Goal: Task Accomplishment & Management: Complete application form

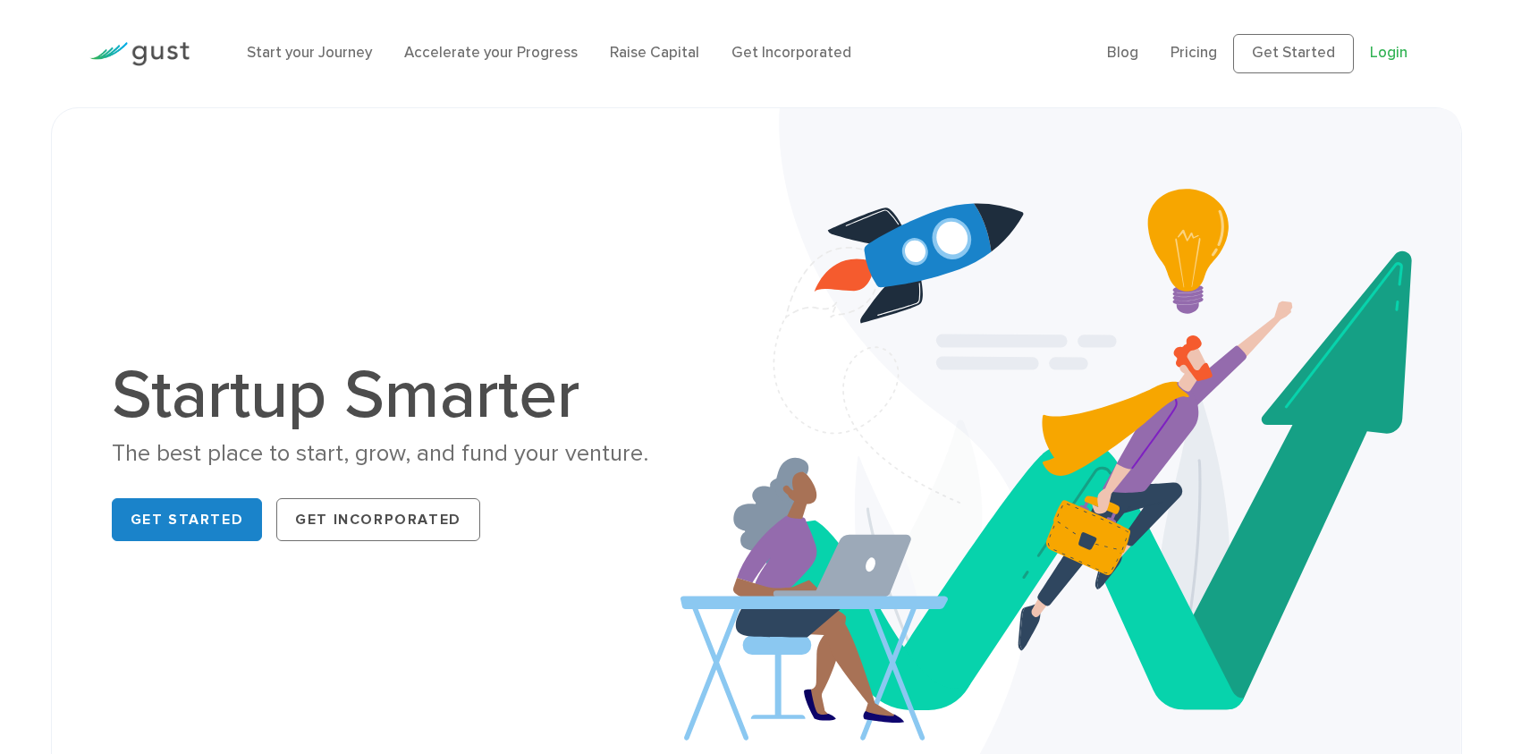
click at [1376, 62] on link "Login" at bounding box center [1389, 53] width 38 height 18
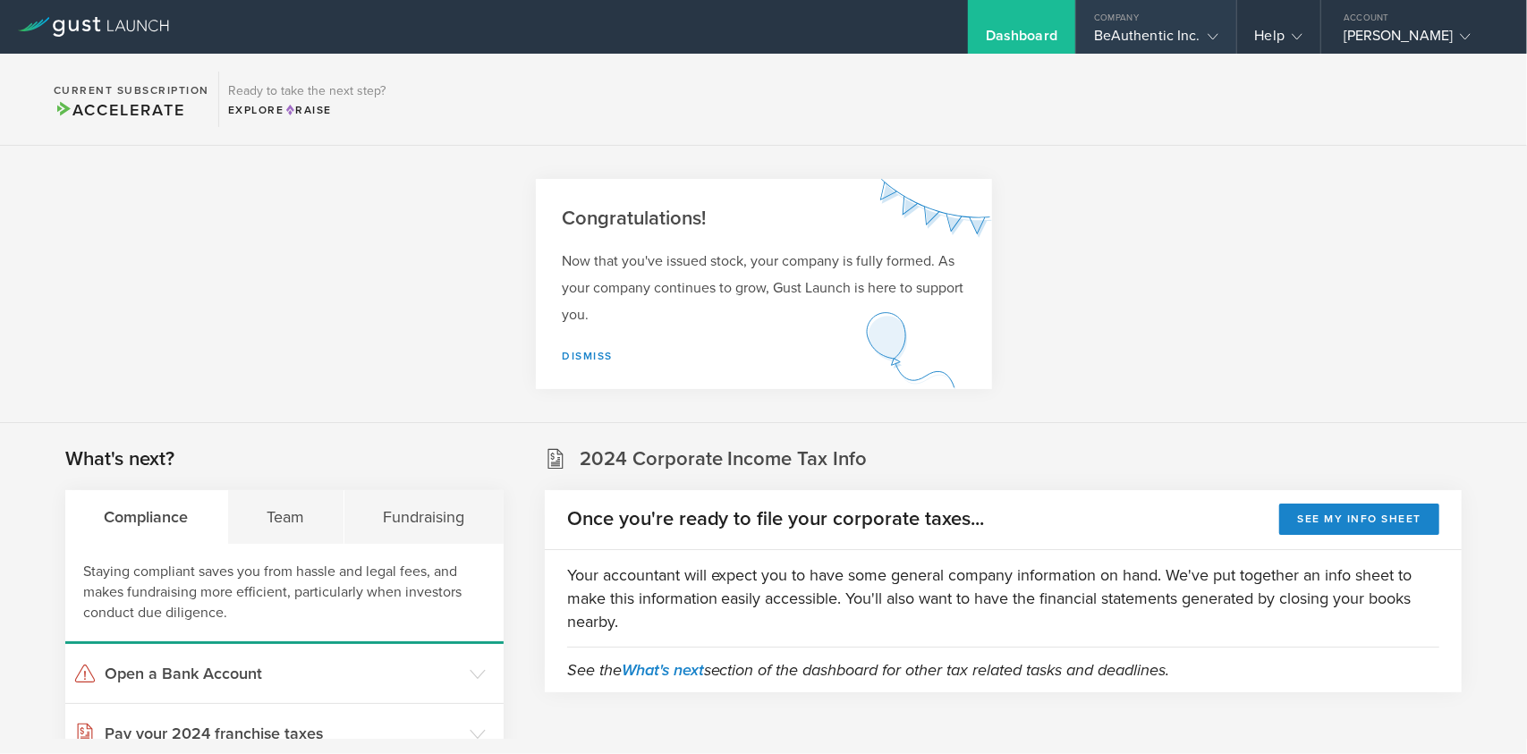
click at [1137, 41] on div "BeAuthentic Inc." at bounding box center [1156, 40] width 124 height 27
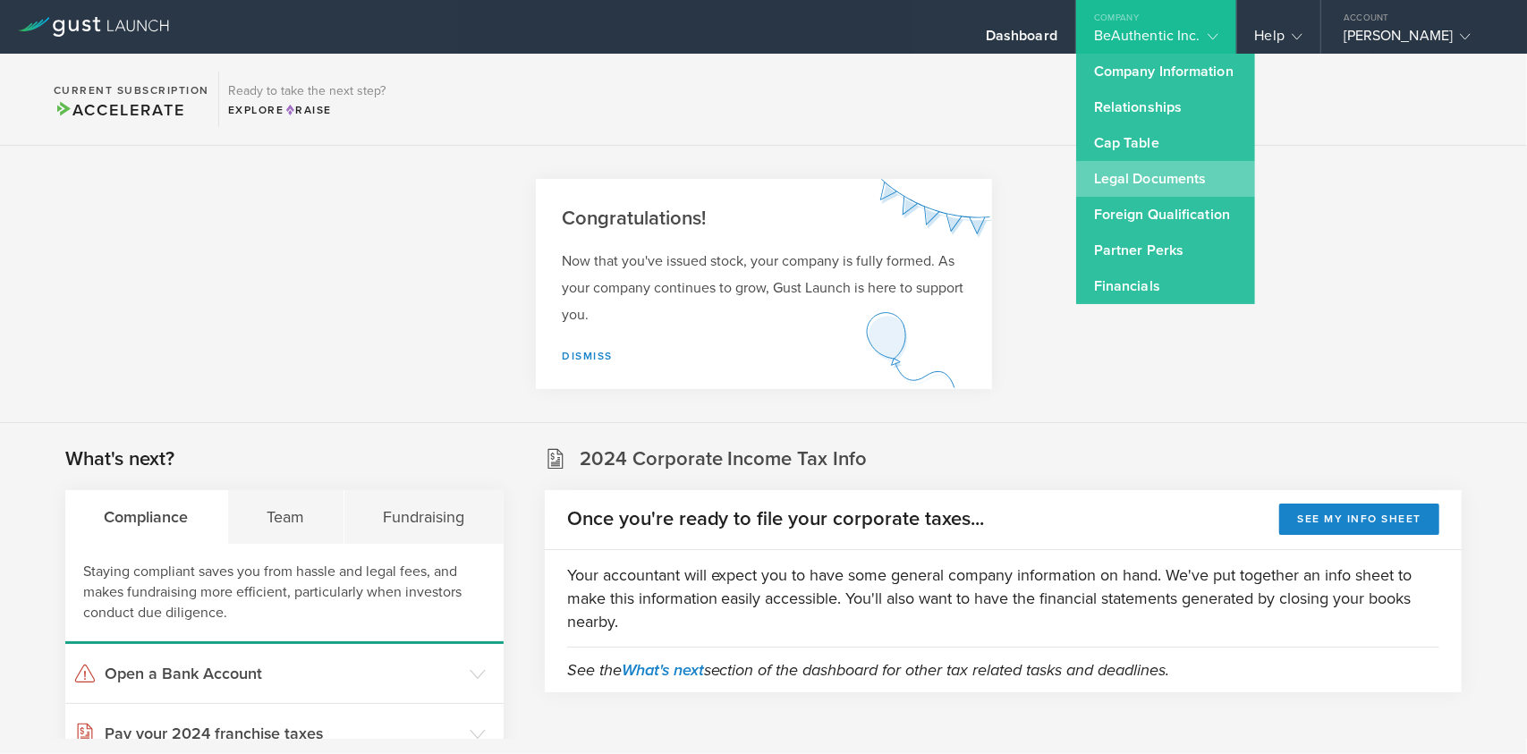
click at [1107, 182] on link "Legal Documents" at bounding box center [1165, 179] width 179 height 36
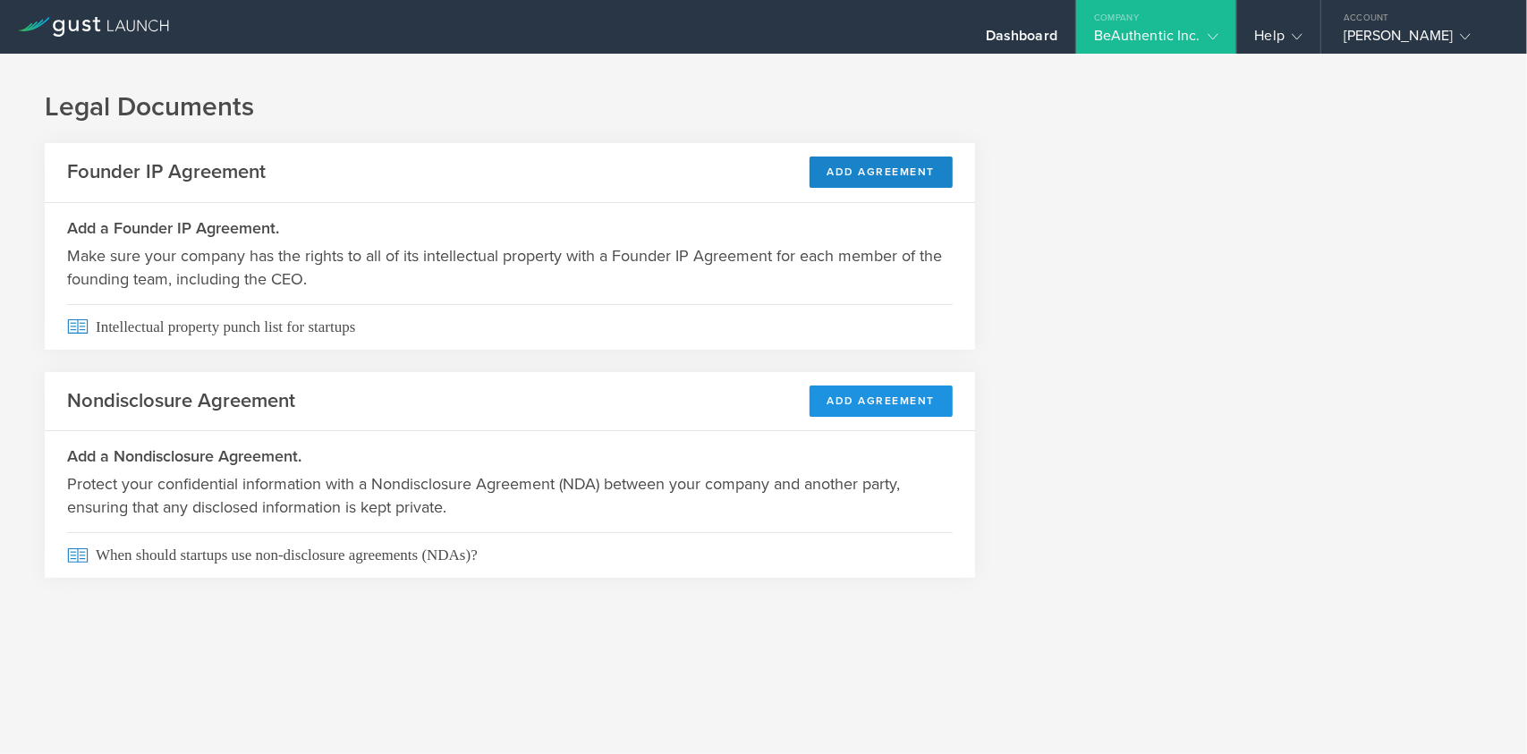
click at [926, 400] on button "Add Agreement" at bounding box center [881, 401] width 144 height 31
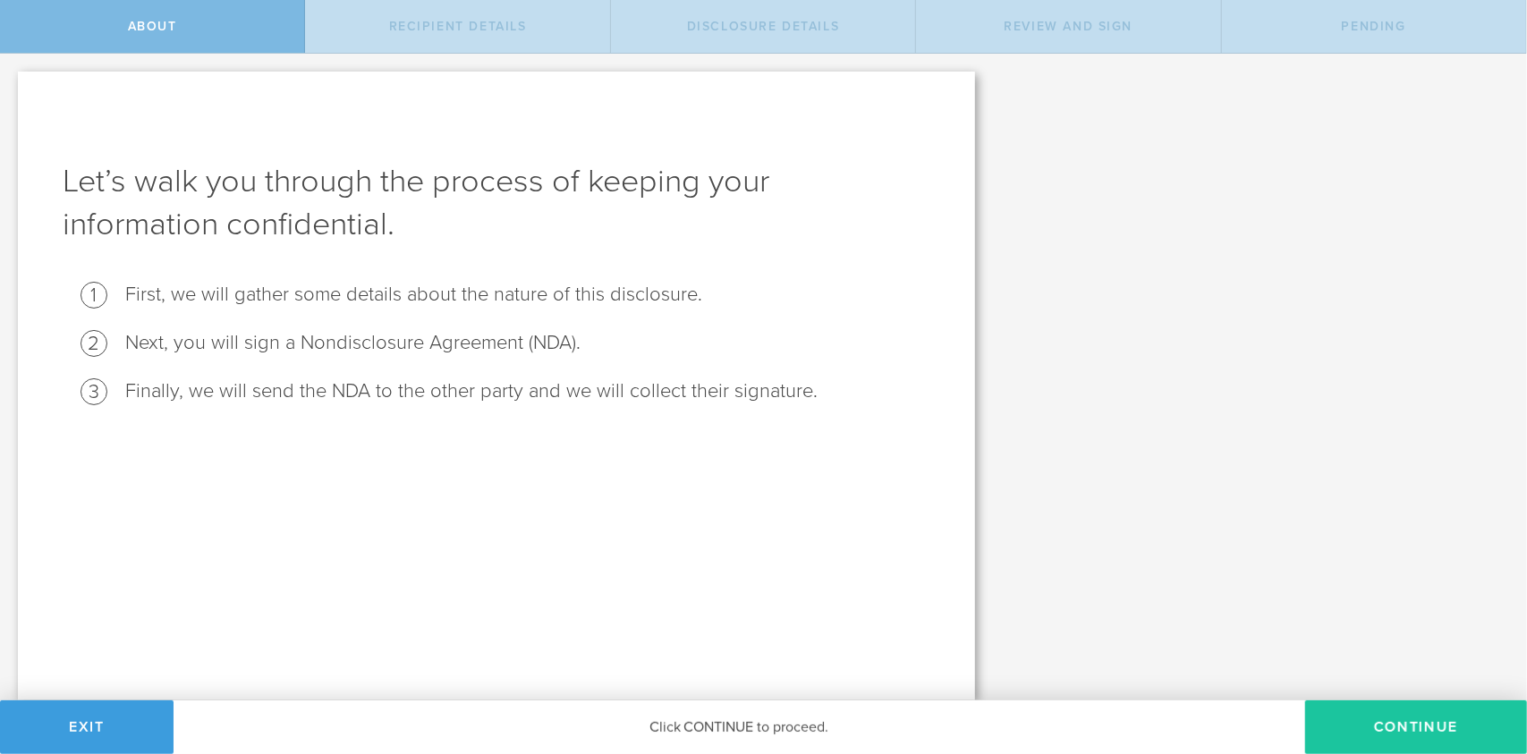
click at [1384, 728] on button "Continue" at bounding box center [1416, 727] width 222 height 54
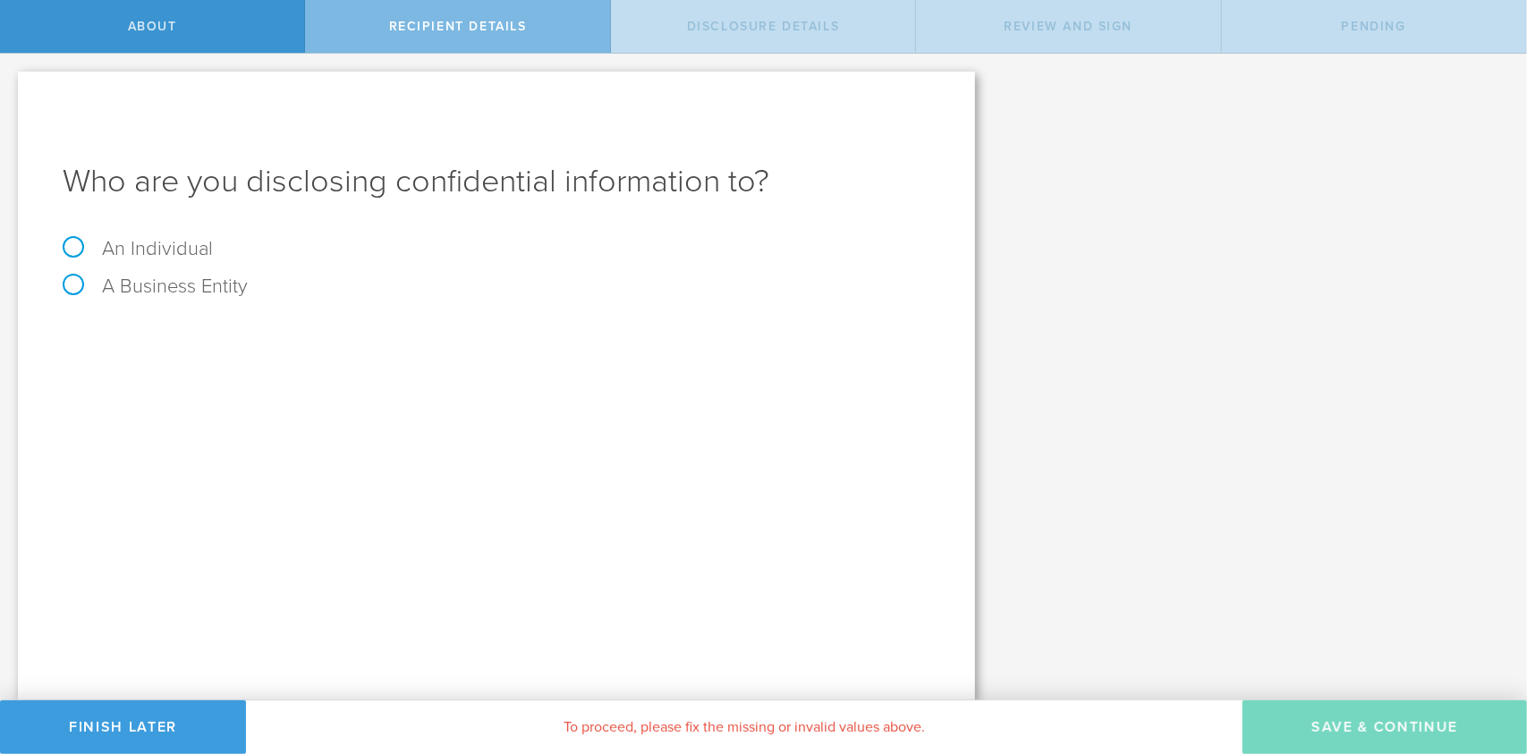
drag, startPoint x: 202, startPoint y: 255, endPoint x: 245, endPoint y: 264, distance: 43.9
click at [204, 254] on label "An Individual" at bounding box center [138, 248] width 150 height 23
click at [12, 82] on input "An Individual" at bounding box center [6, 68] width 12 height 29
radio input "true"
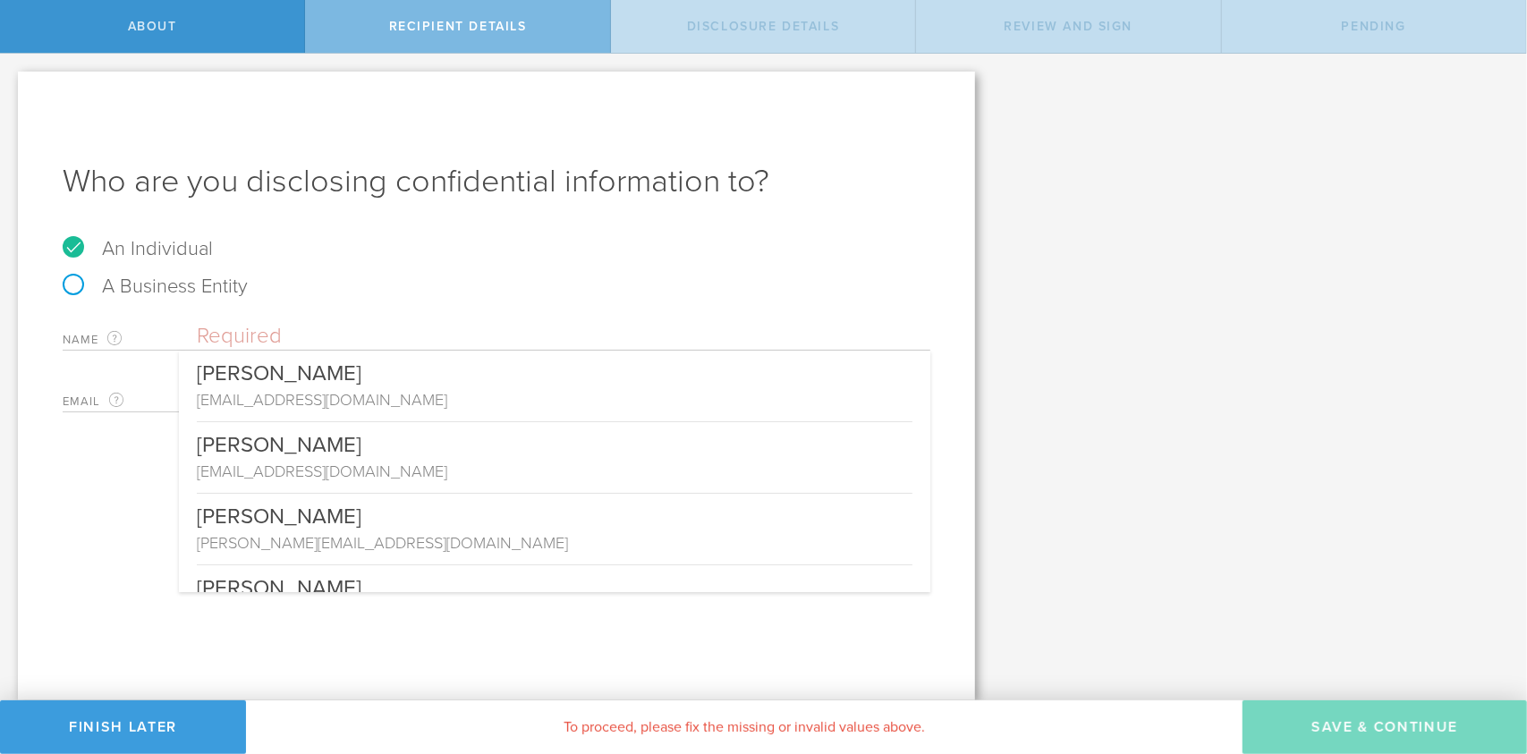
click at [292, 325] on input "text" at bounding box center [563, 336] width 733 height 27
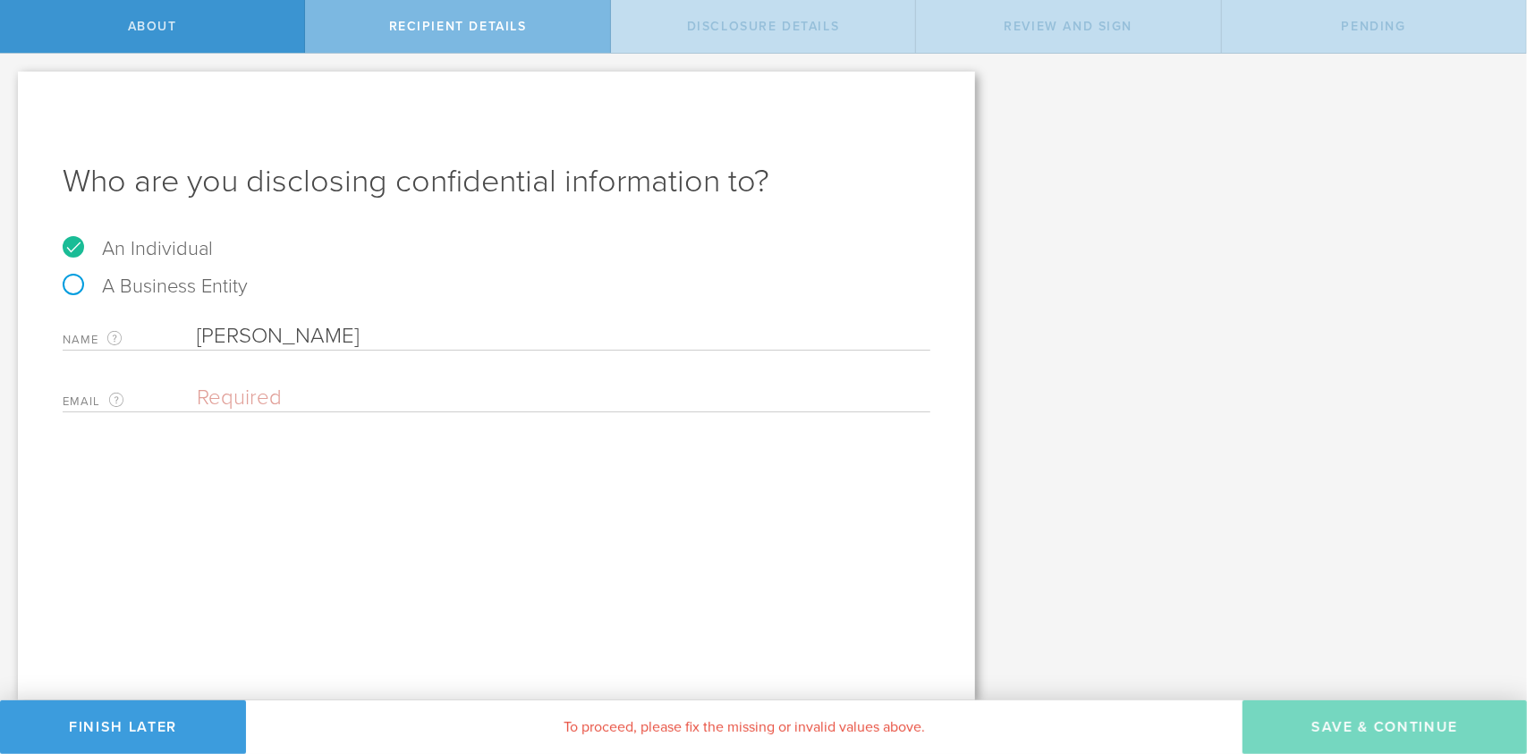
type input "[PERSON_NAME]"
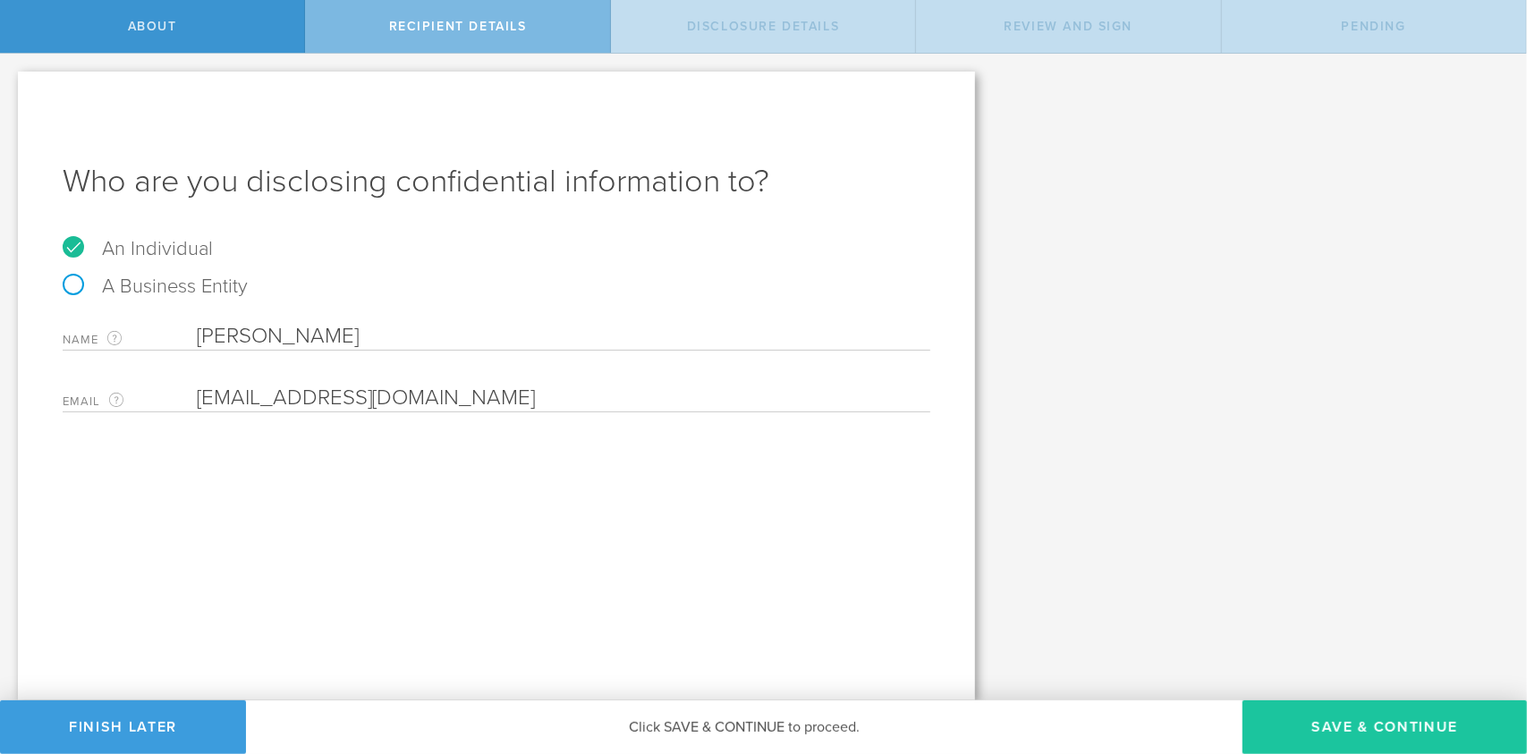
type input "[EMAIL_ADDRESS][DOMAIN_NAME]"
click at [1352, 718] on button "Save & Continue" at bounding box center [1384, 727] width 284 height 54
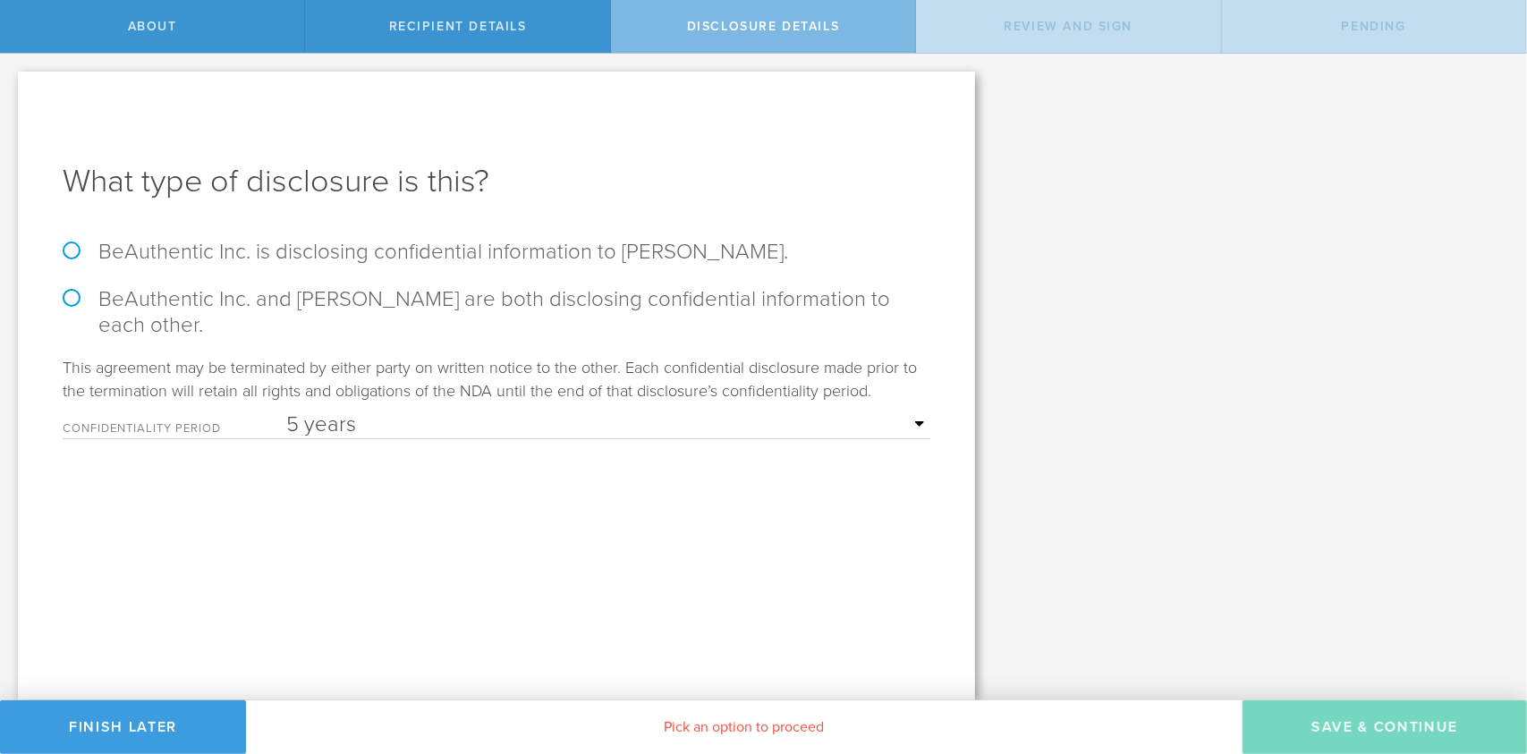
click at [914, 411] on select "1 year 2 years 3 years 4 years 5 years" at bounding box center [608, 424] width 644 height 27
select select "string:1 year"
click at [286, 411] on select "1 year 2 years 3 years 4 years 5 years" at bounding box center [608, 424] width 644 height 27
click at [227, 251] on label "BeAuthentic Inc. is disclosing confidential information to [PERSON_NAME]." at bounding box center [497, 252] width 868 height 26
click at [12, 91] on input "BeAuthentic Inc. is disclosing confidential information to [PERSON_NAME]." at bounding box center [6, 73] width 12 height 38
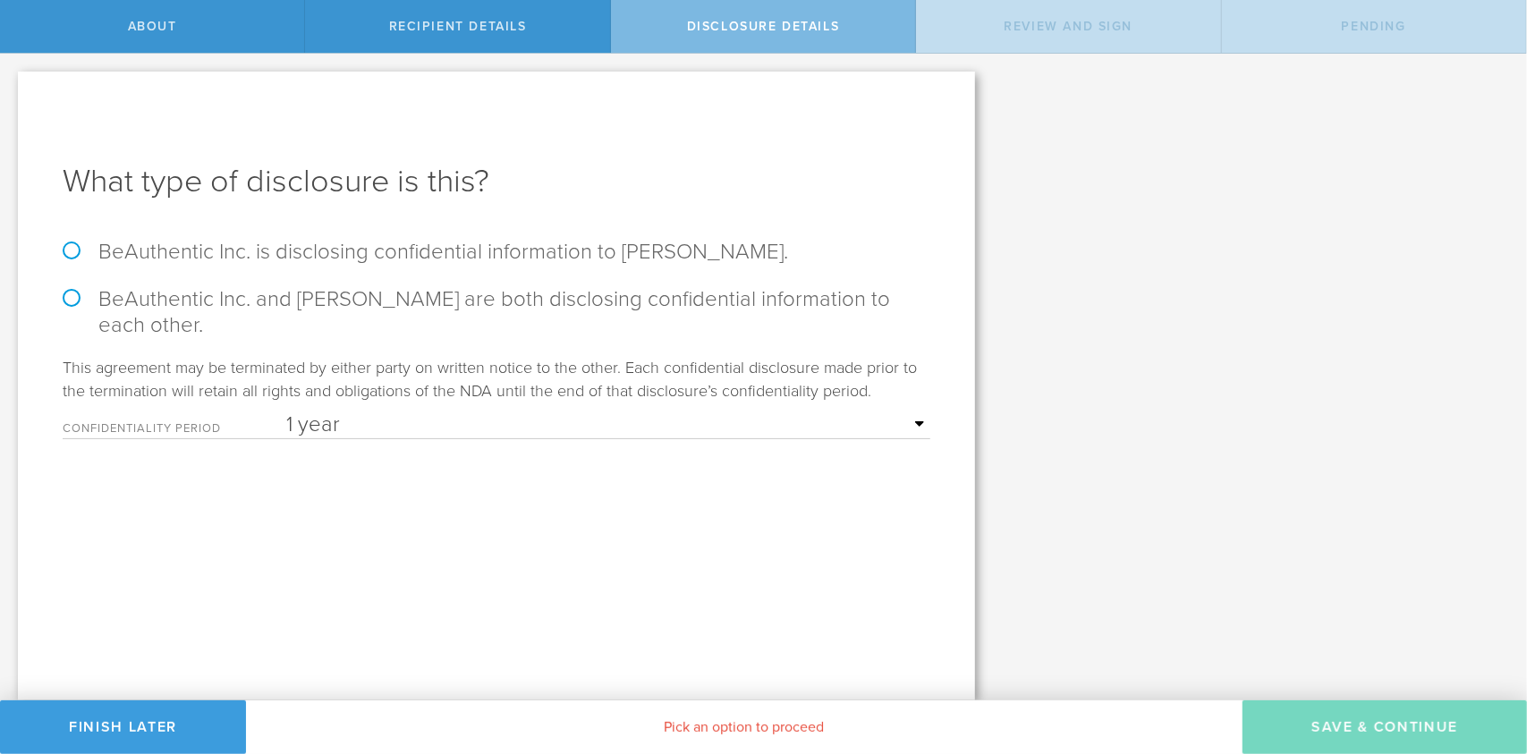
radio input "true"
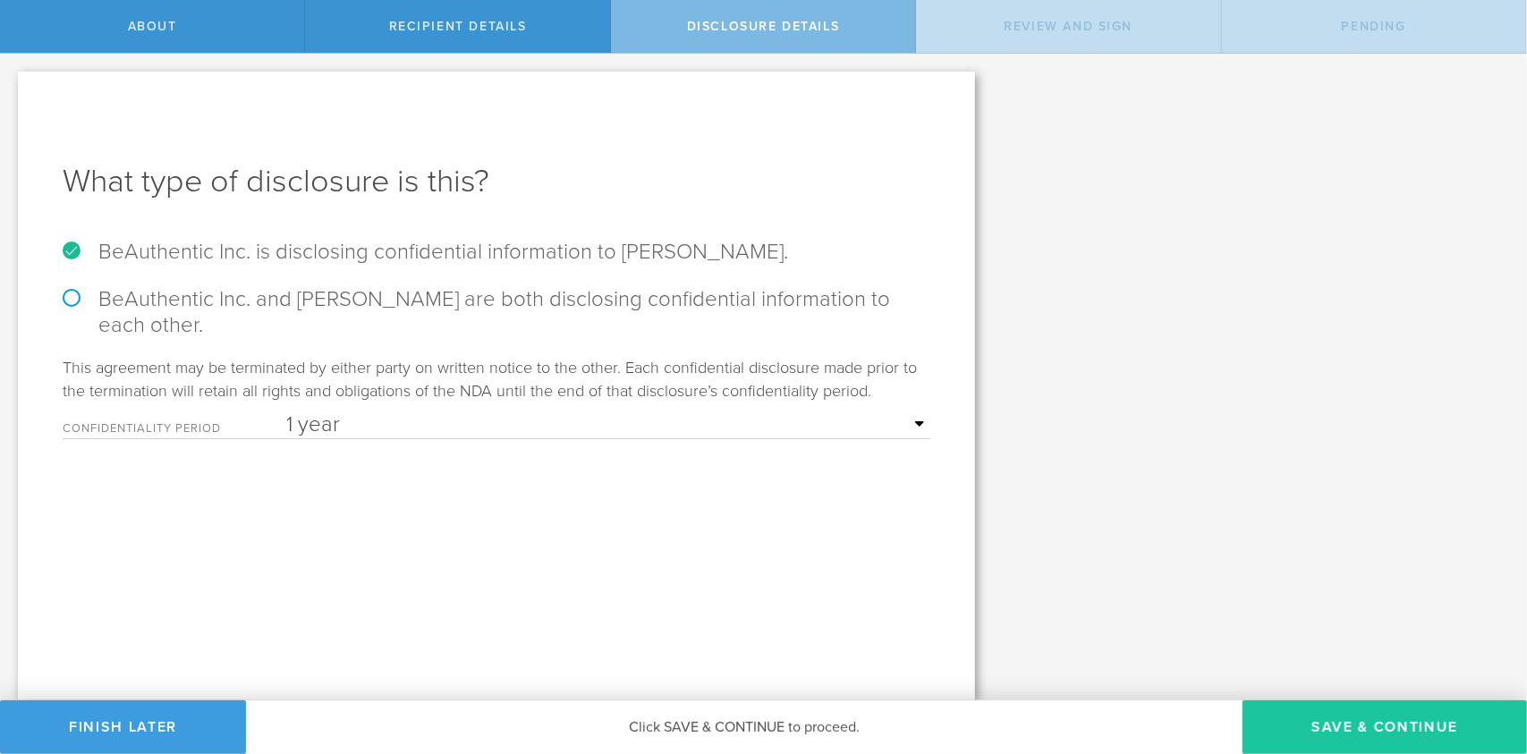
drag, startPoint x: 1308, startPoint y: 727, endPoint x: 1316, endPoint y: 709, distance: 19.6
click at [1309, 724] on button "Save & Continue" at bounding box center [1384, 727] width 284 height 54
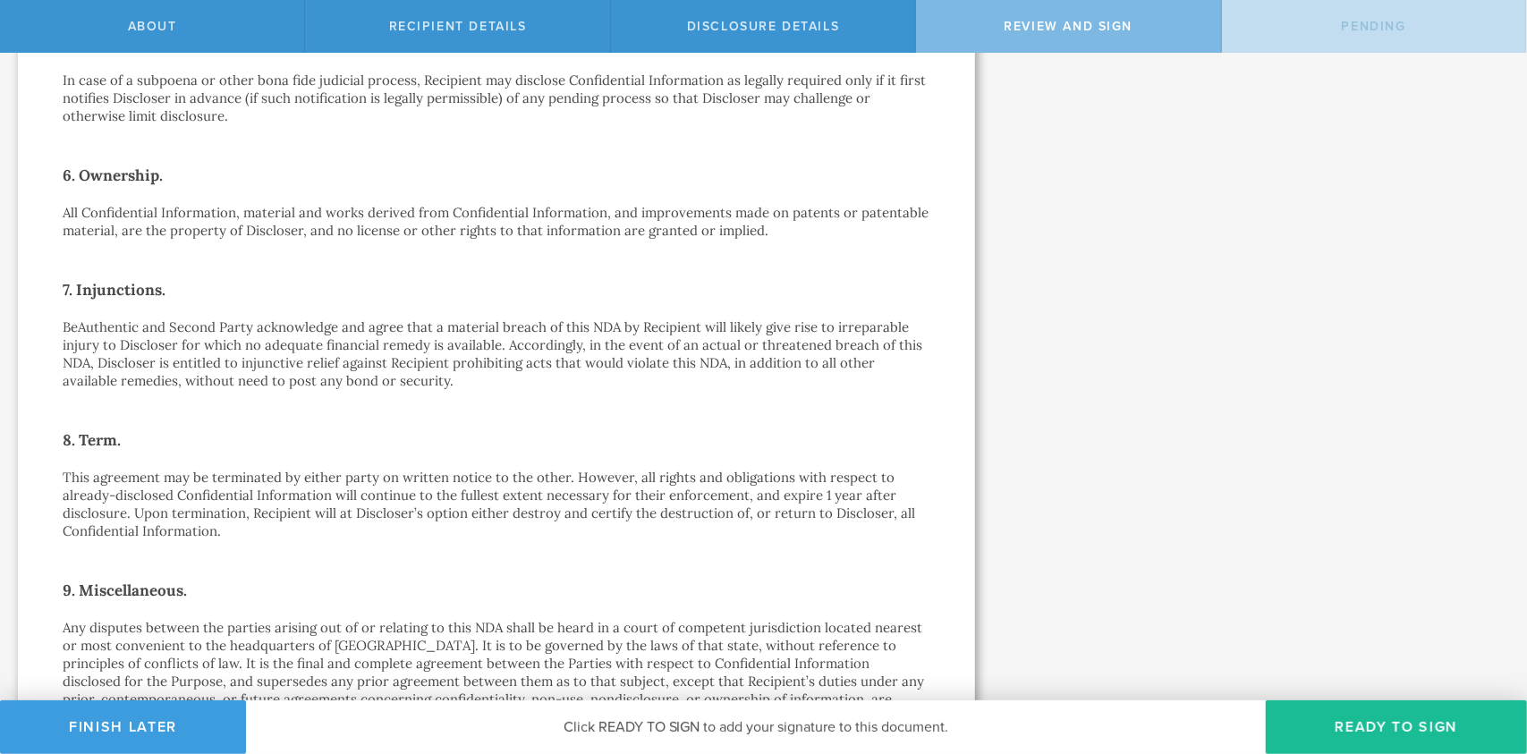
scroll to position [1284, 0]
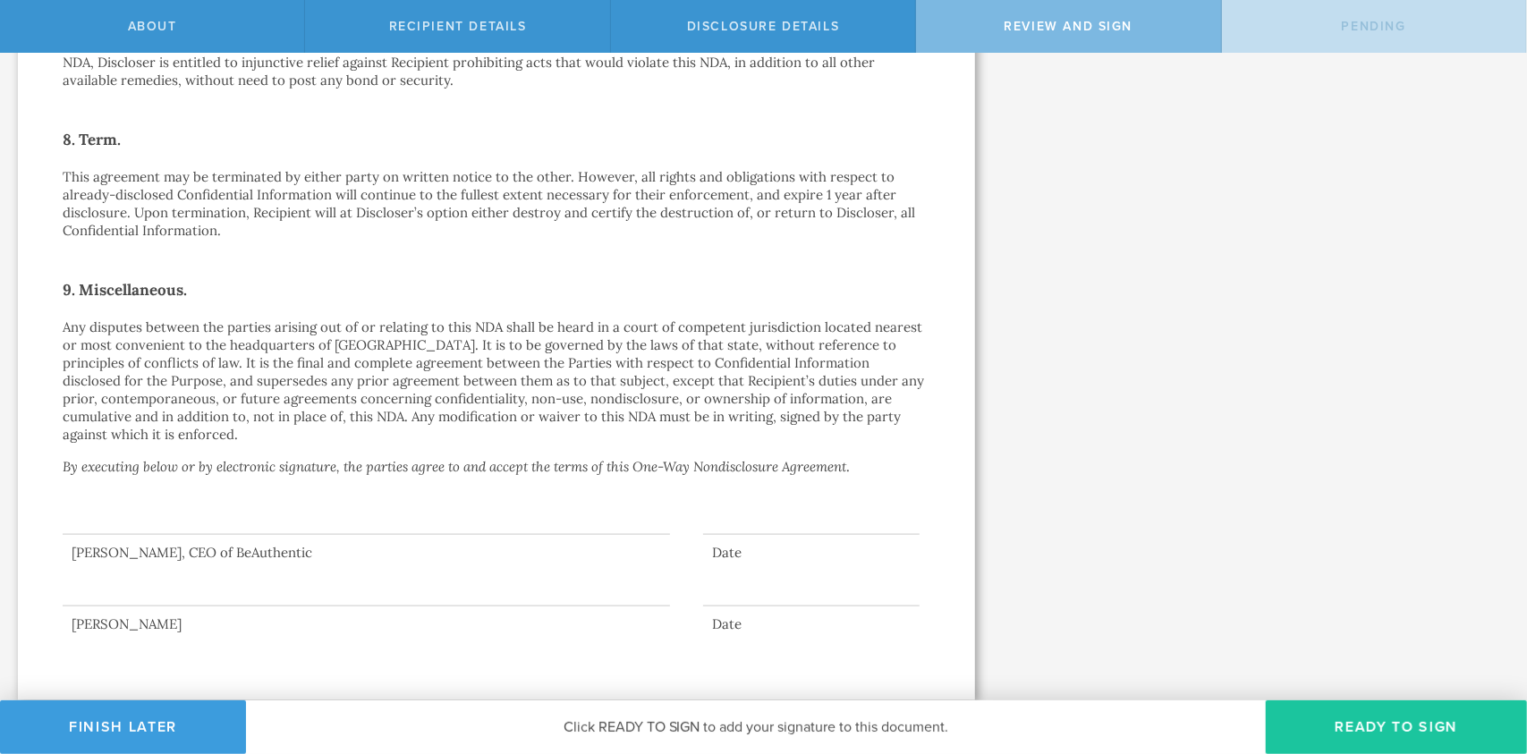
click at [1314, 727] on button "Ready to Sign" at bounding box center [1396, 727] width 261 height 54
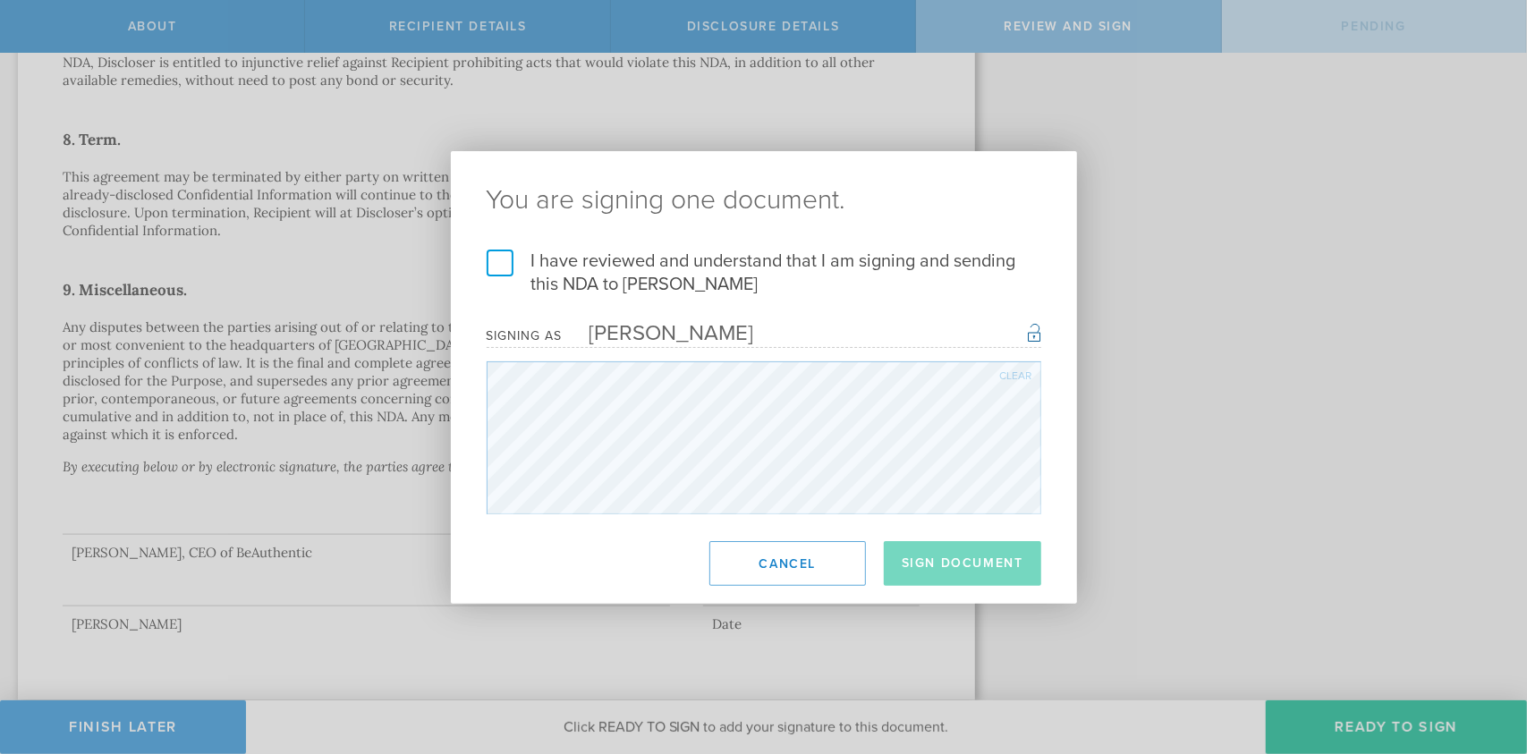
click at [499, 264] on label "I have reviewed and understand that I am signing and sending this NDA to [PERSO…" at bounding box center [764, 273] width 555 height 47
click at [0, 0] on input "I have reviewed and understand that I am signing and sending this NDA to [PERSO…" at bounding box center [0, 0] width 0 height 0
click at [930, 557] on button "Sign Document" at bounding box center [962, 563] width 157 height 45
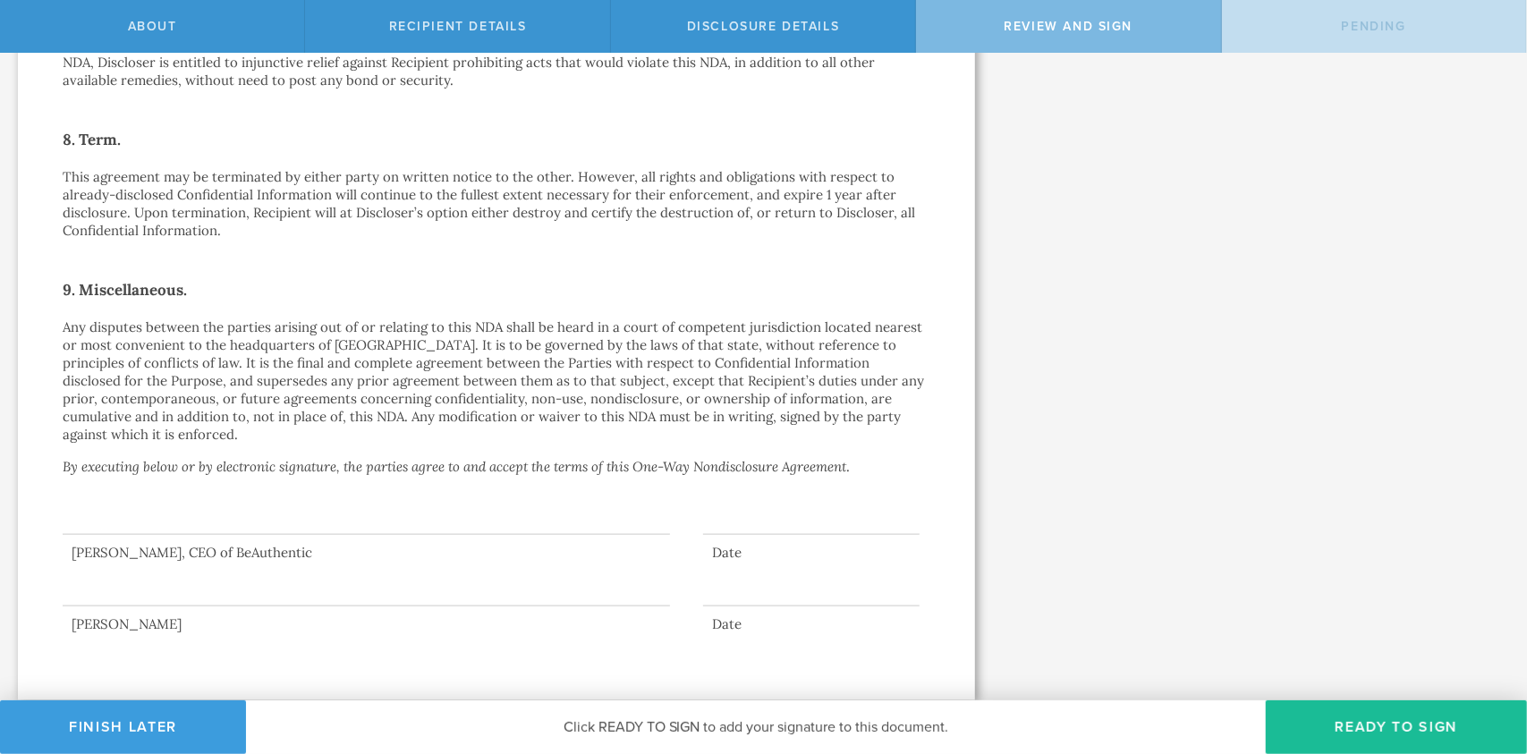
scroll to position [0, 0]
